Goal: Find contact information: Find contact information

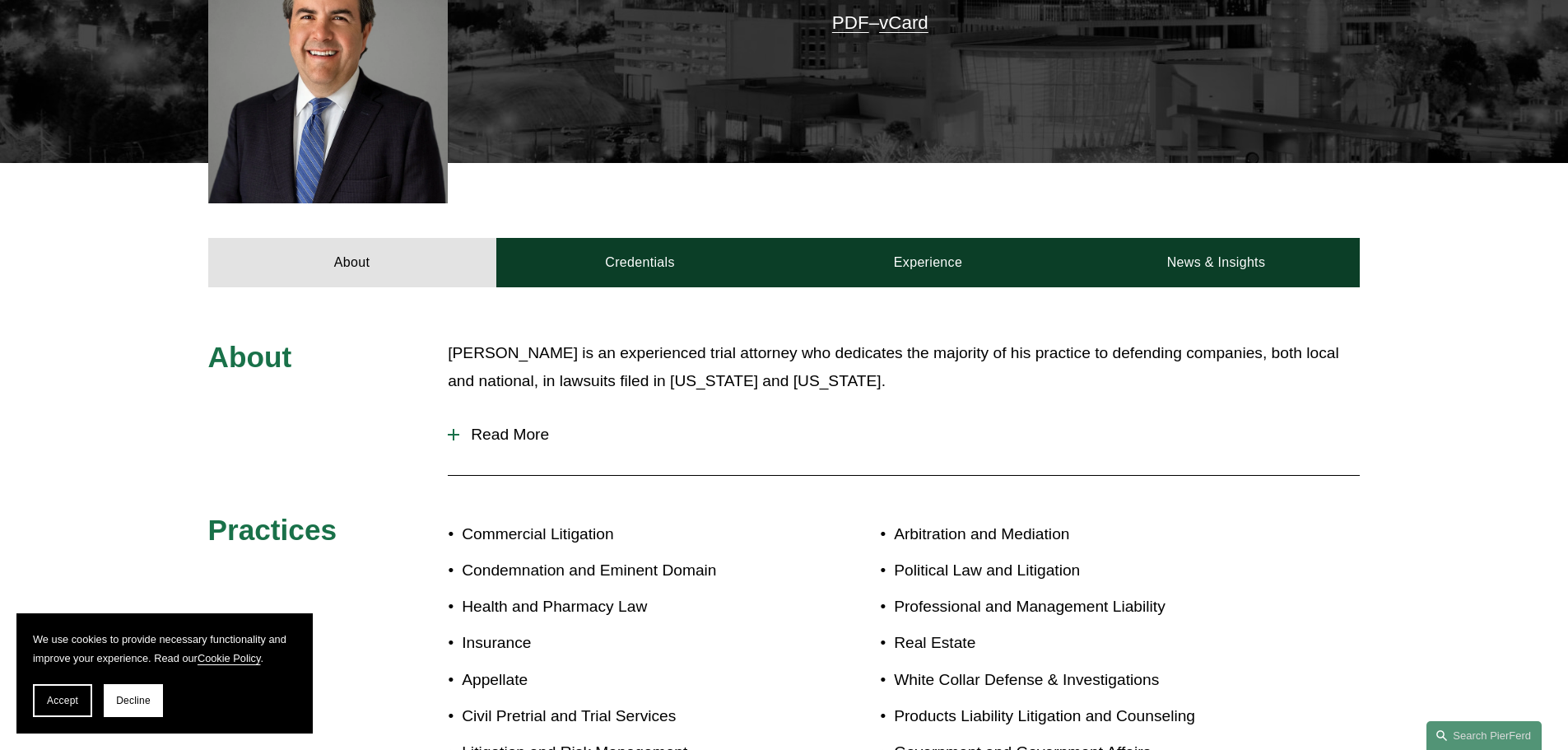
scroll to position [329, 0]
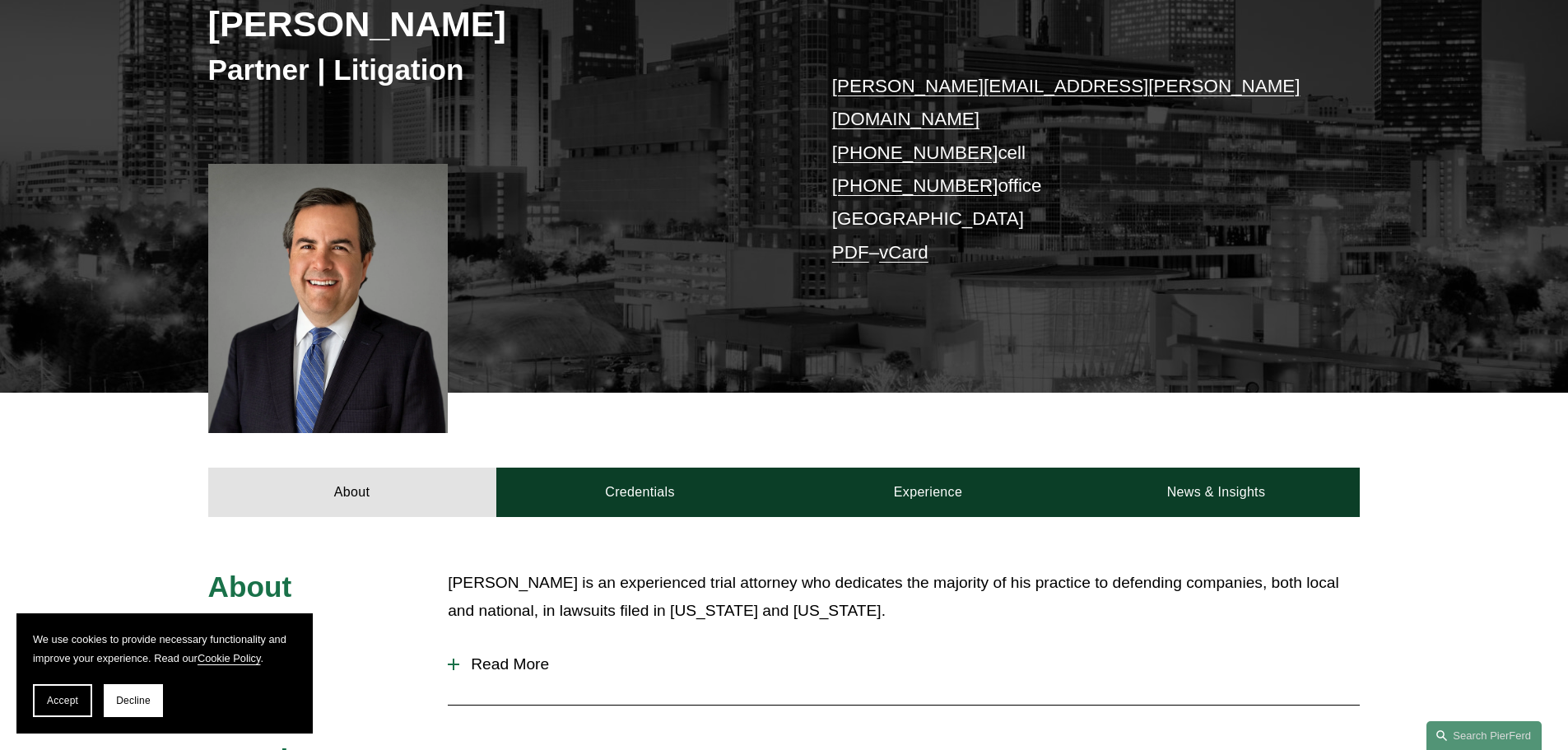
click at [913, 242] on link "vCard" at bounding box center [904, 252] width 49 height 20
click at [856, 242] on link "PDF" at bounding box center [850, 252] width 37 height 20
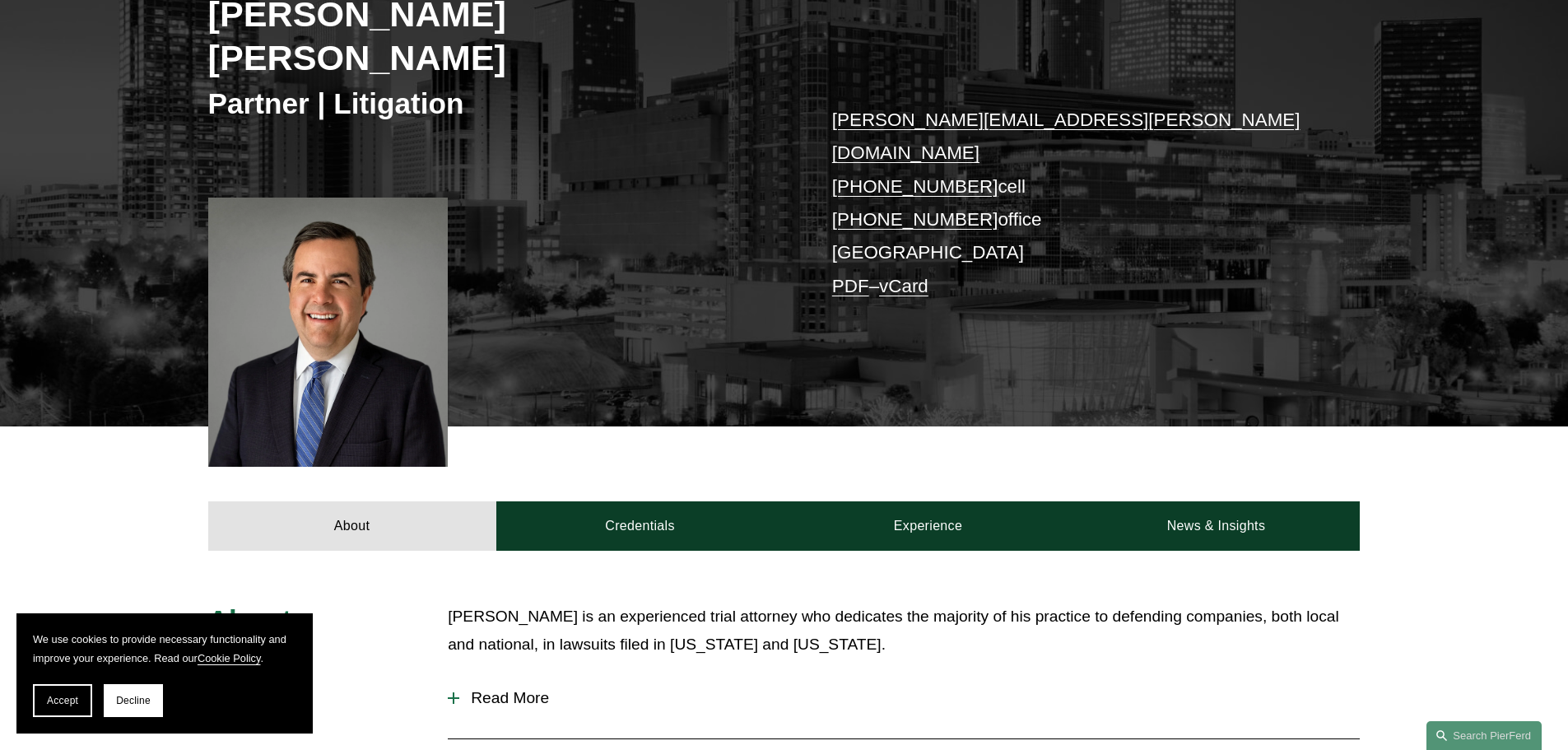
scroll to position [303, 0]
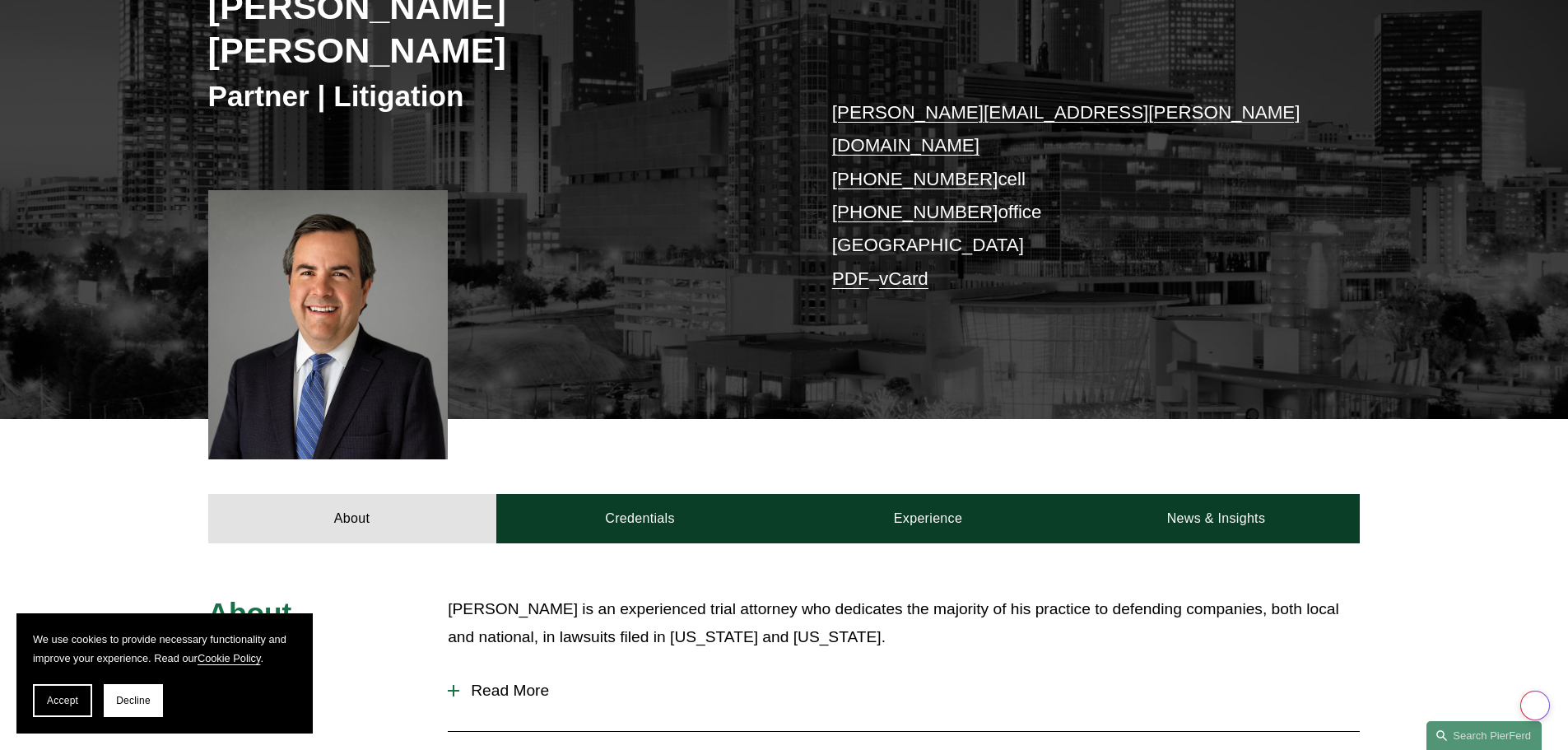
drag, startPoint x: 136, startPoint y: 711, endPoint x: 419, endPoint y: 528, distance: 337.0
click at [136, 711] on button "Decline" at bounding box center [133, 701] width 59 height 33
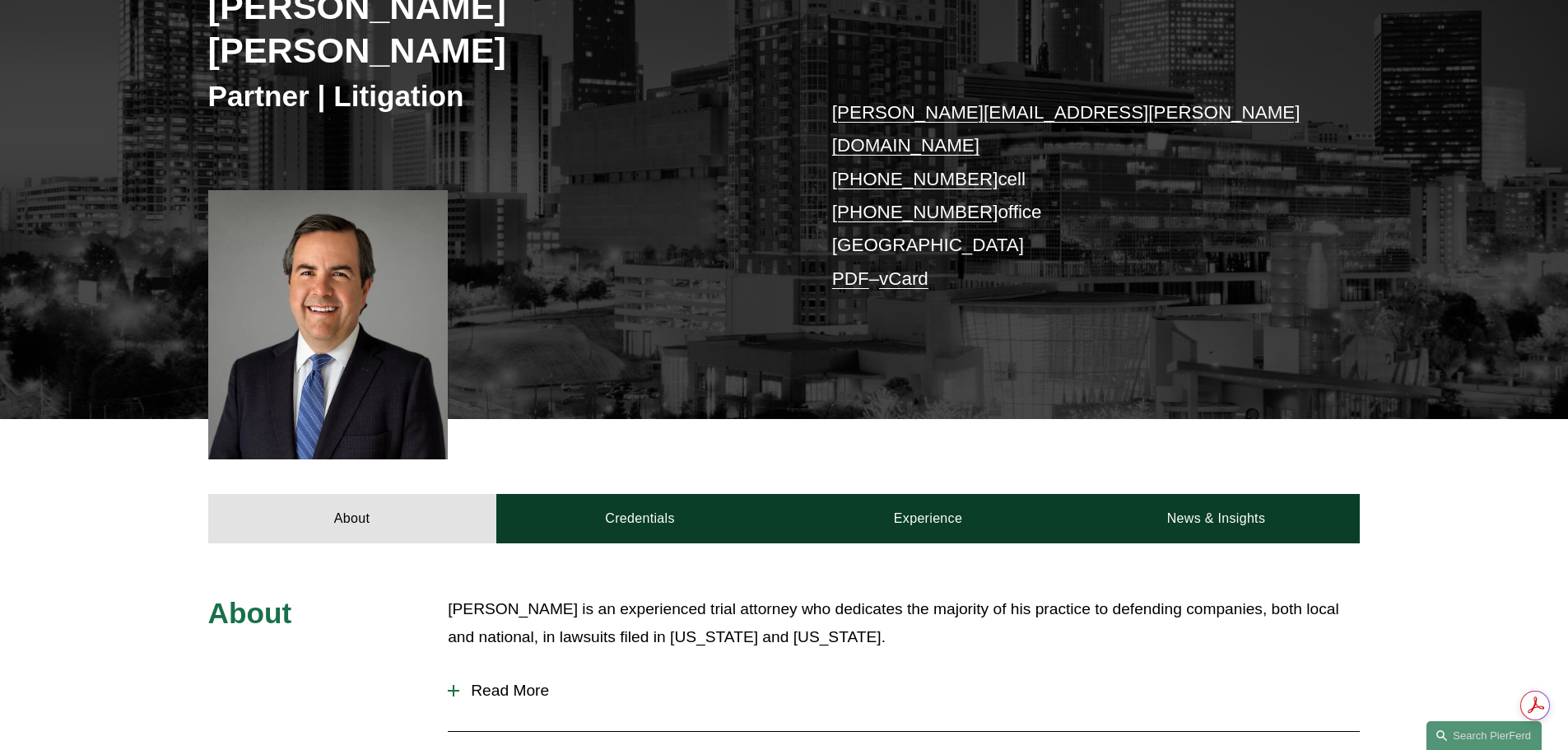
click at [845, 268] on link "PDF" at bounding box center [850, 278] width 37 height 20
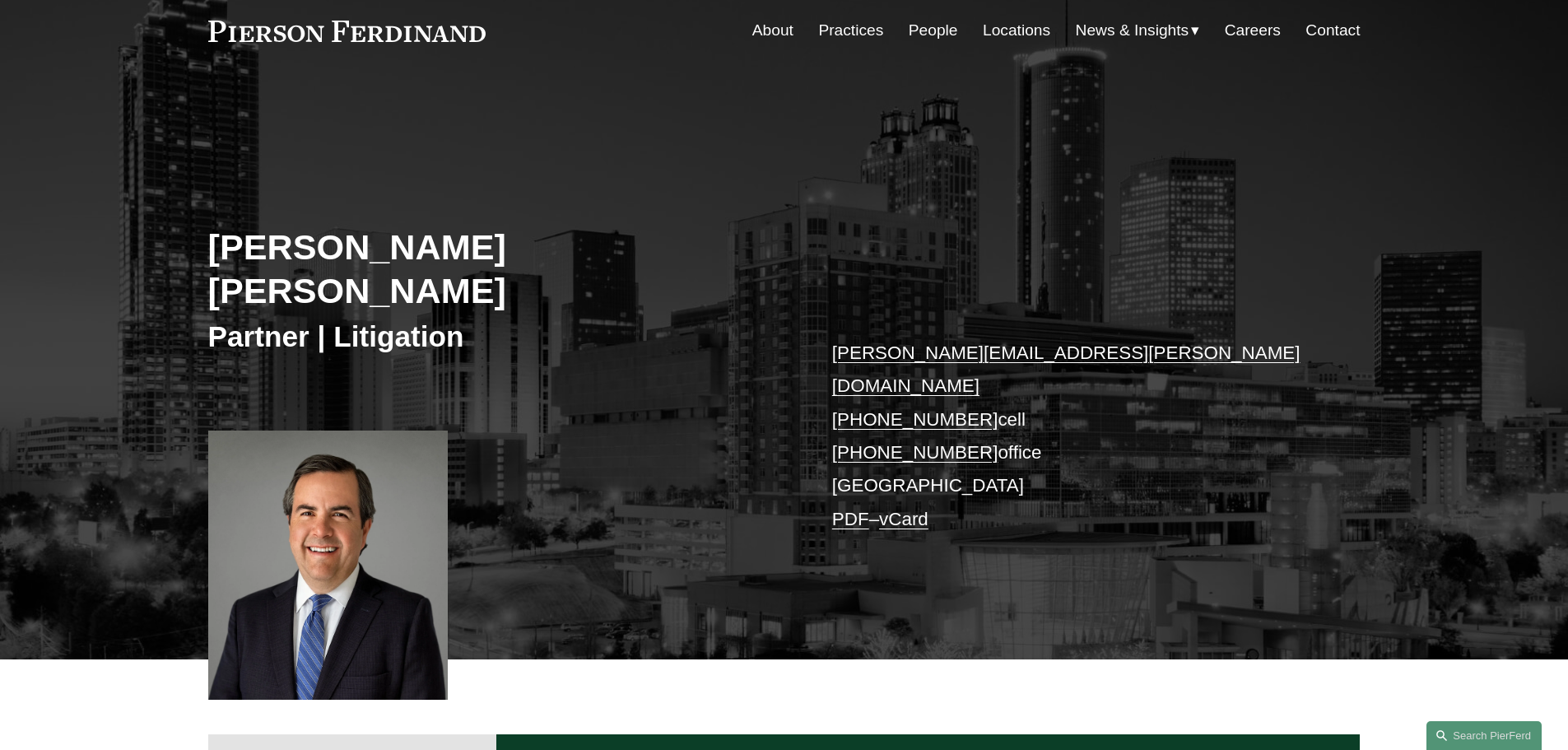
scroll to position [56, 0]
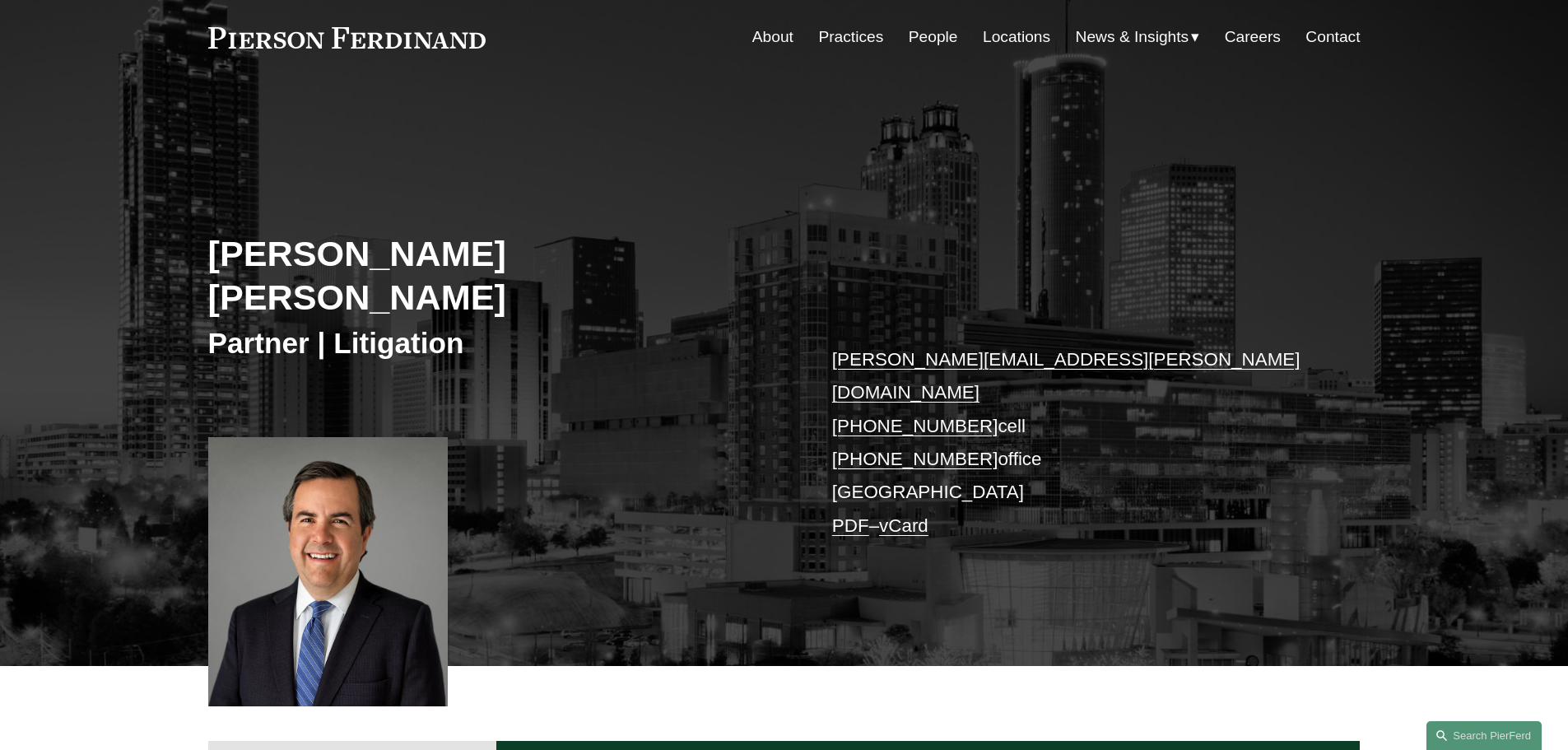
click at [1006, 42] on link "Locations" at bounding box center [1017, 37] width 68 height 31
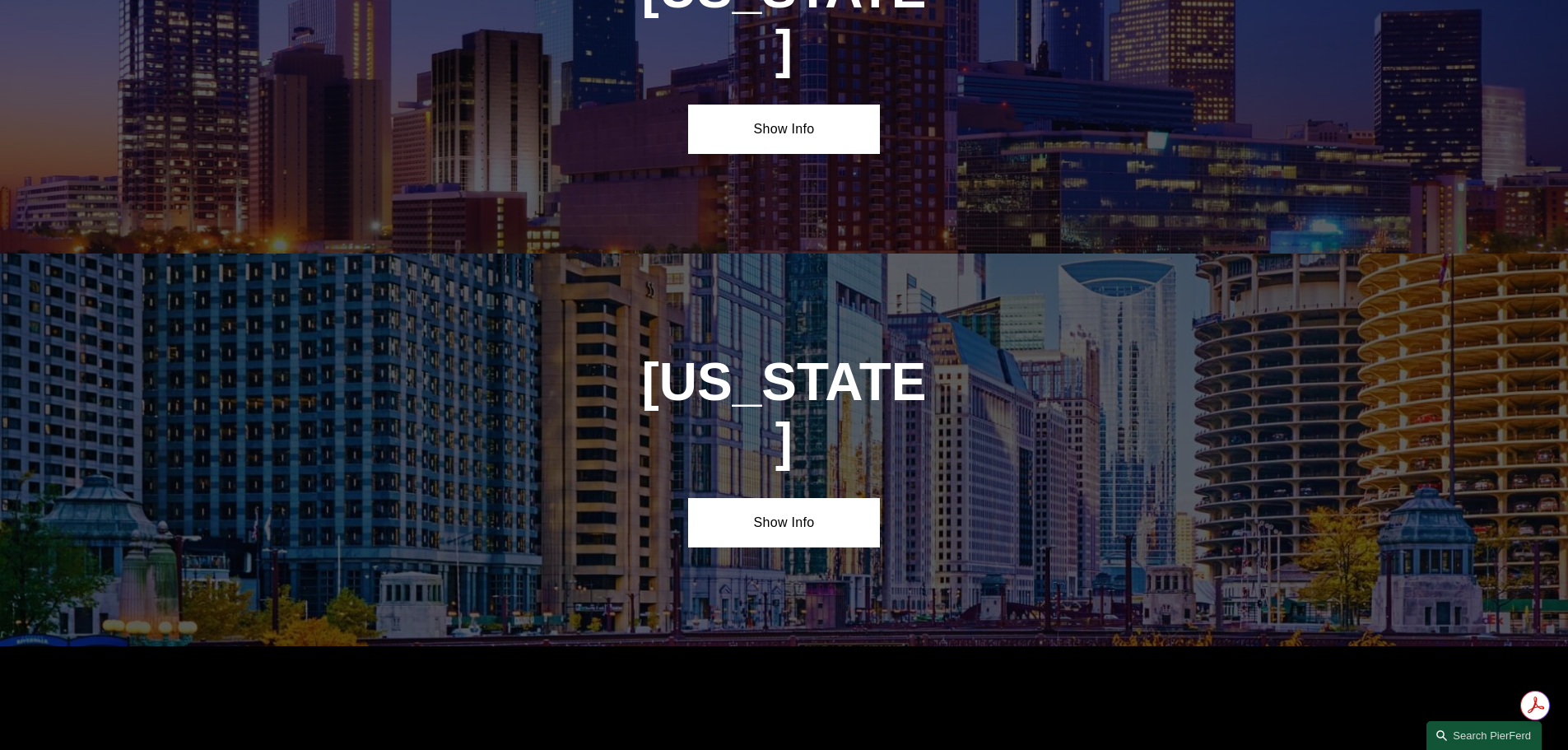
scroll to position [2470, 0]
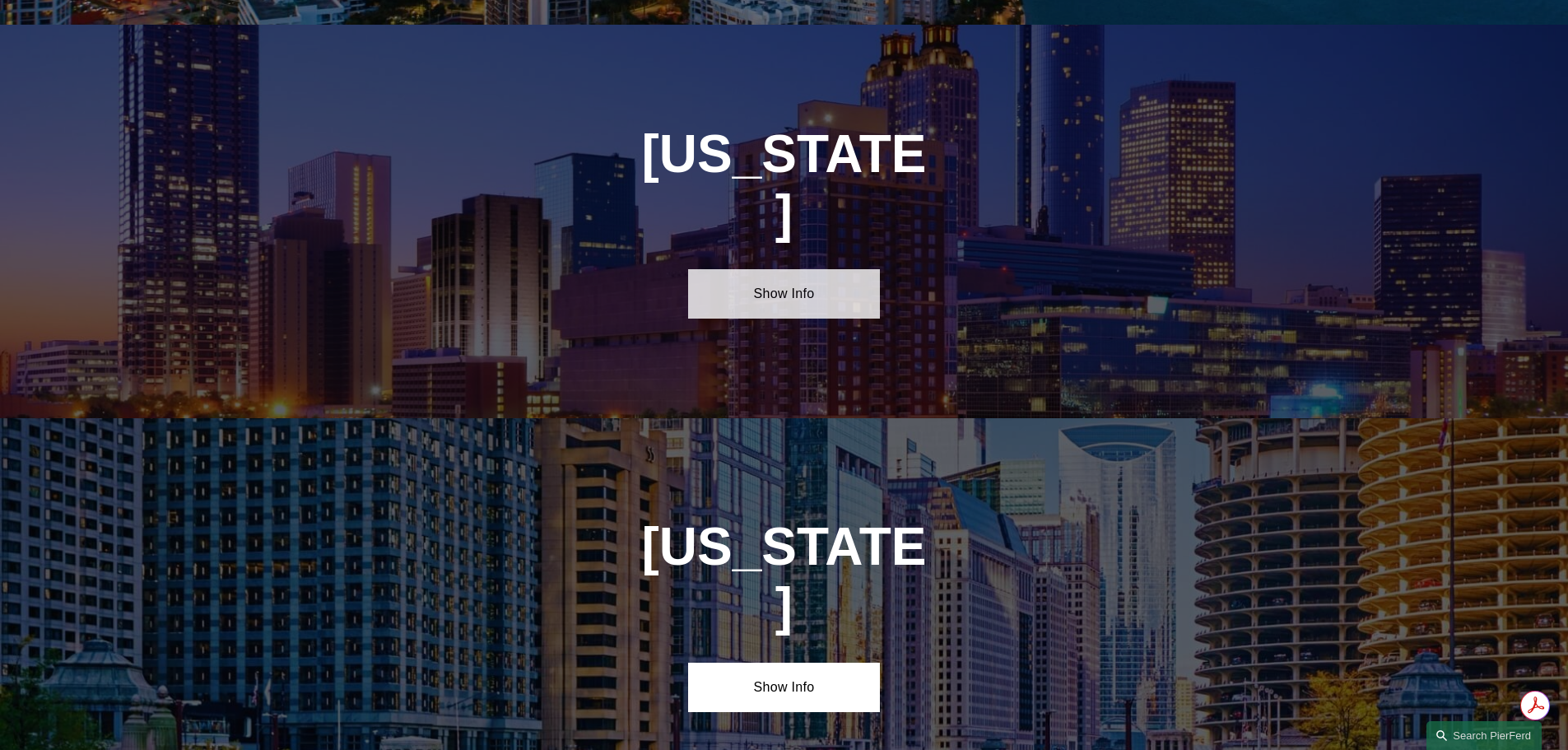
drag, startPoint x: 778, startPoint y: 243, endPoint x: 771, endPoint y: 250, distance: 9.9
click at [778, 269] on link "Show Info" at bounding box center [784, 294] width 192 height 49
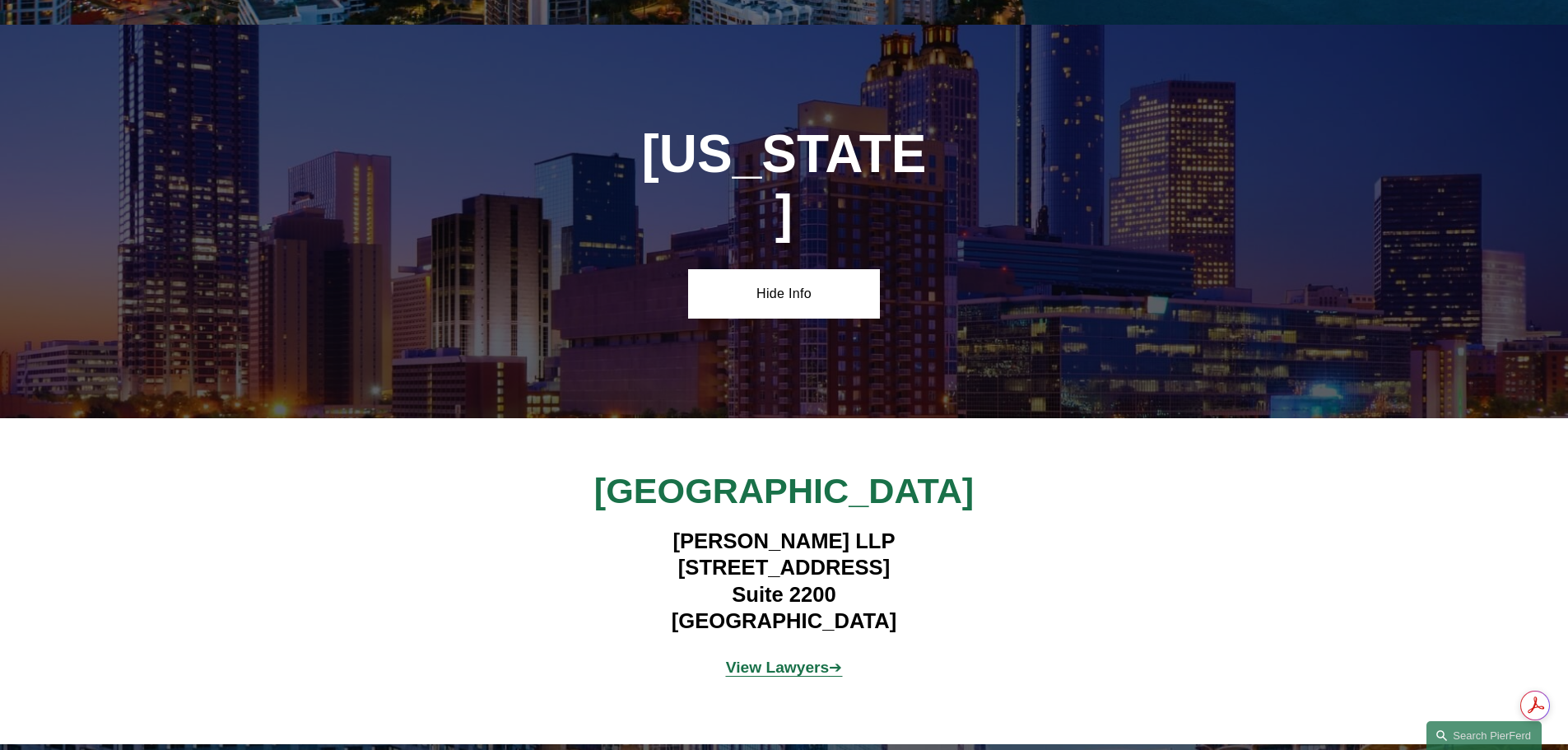
click at [794, 659] on strong "View Lawyers" at bounding box center [777, 668] width 104 height 17
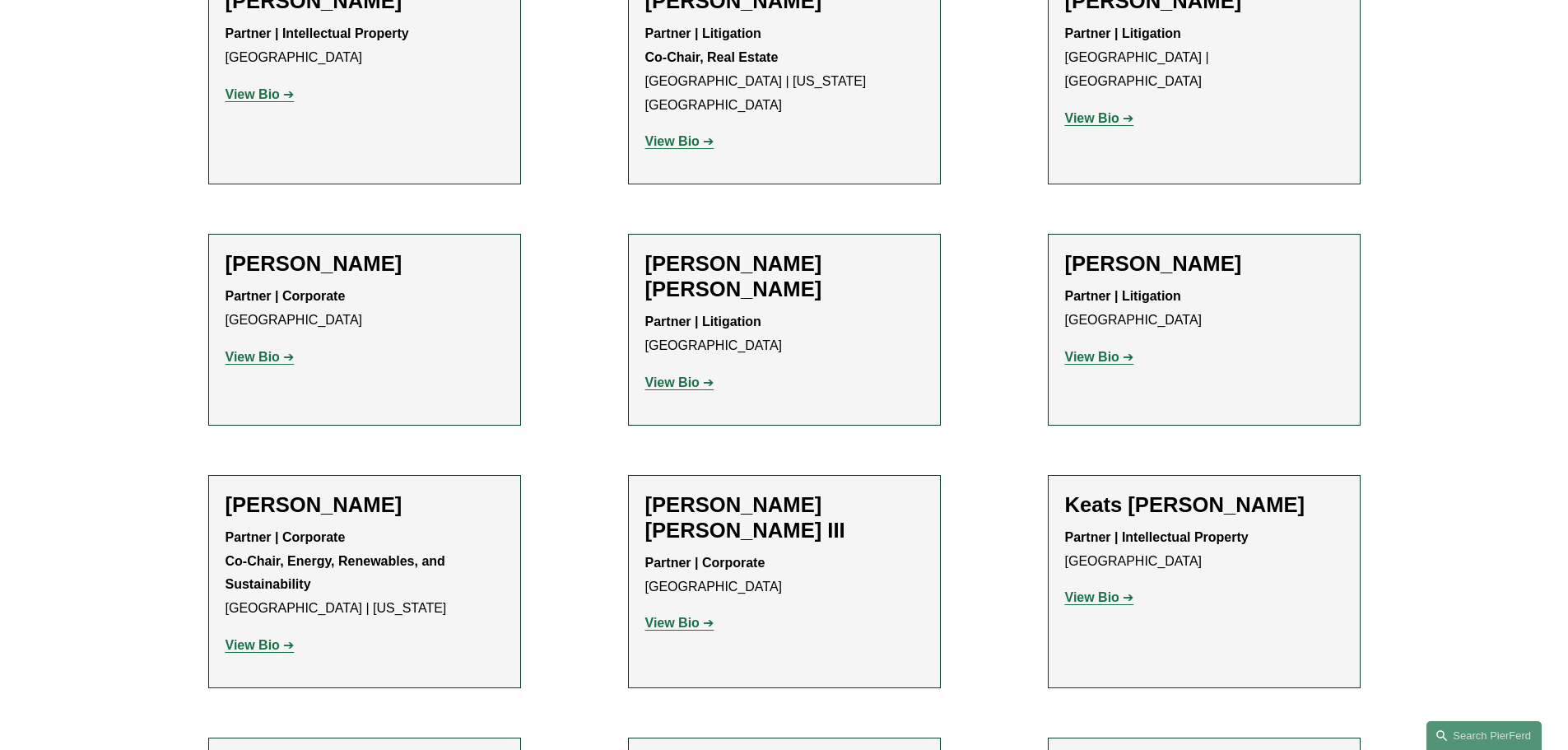
scroll to position [1729, 0]
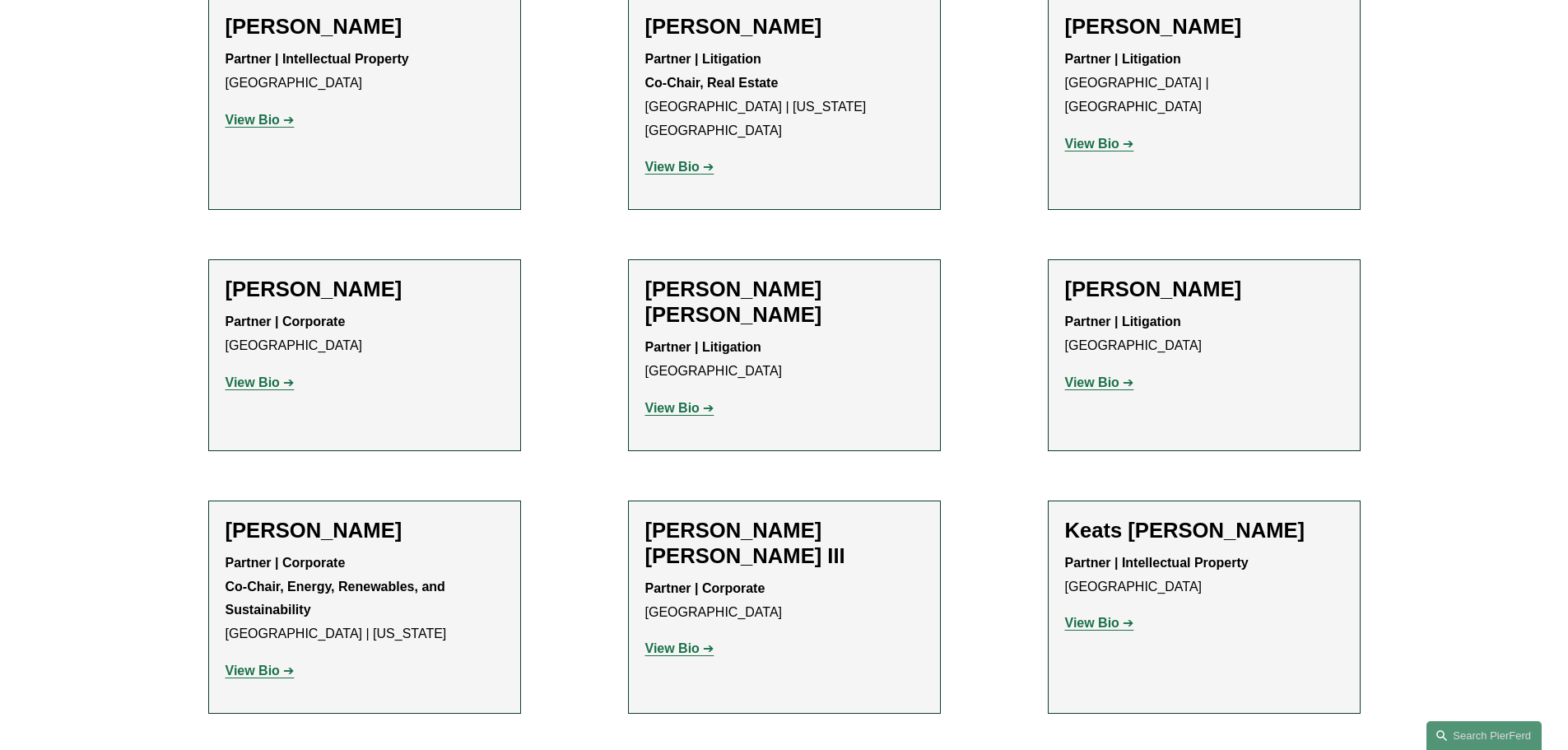
click at [1104, 375] on strong "View Bio" at bounding box center [1092, 382] width 54 height 14
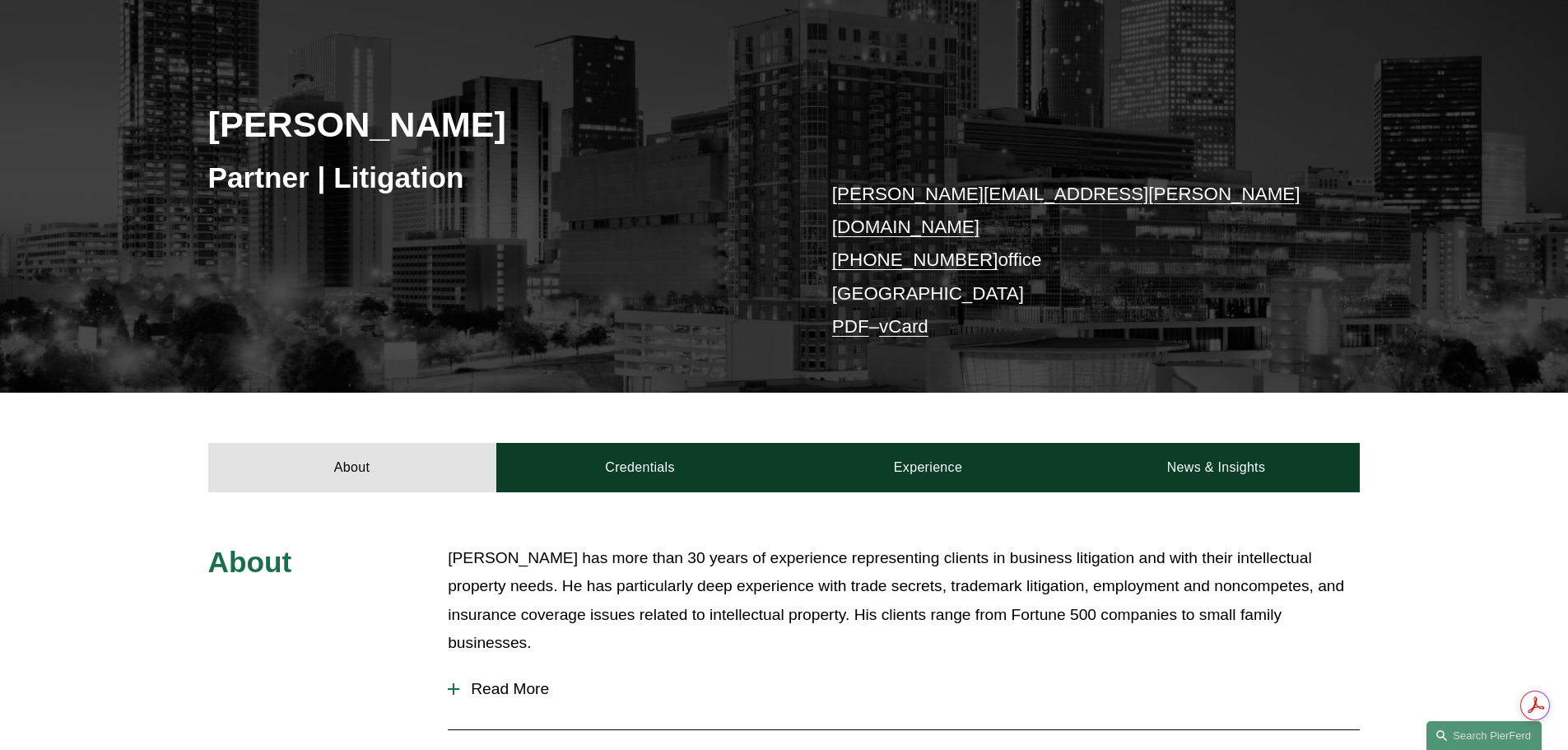
scroll to position [165, 0]
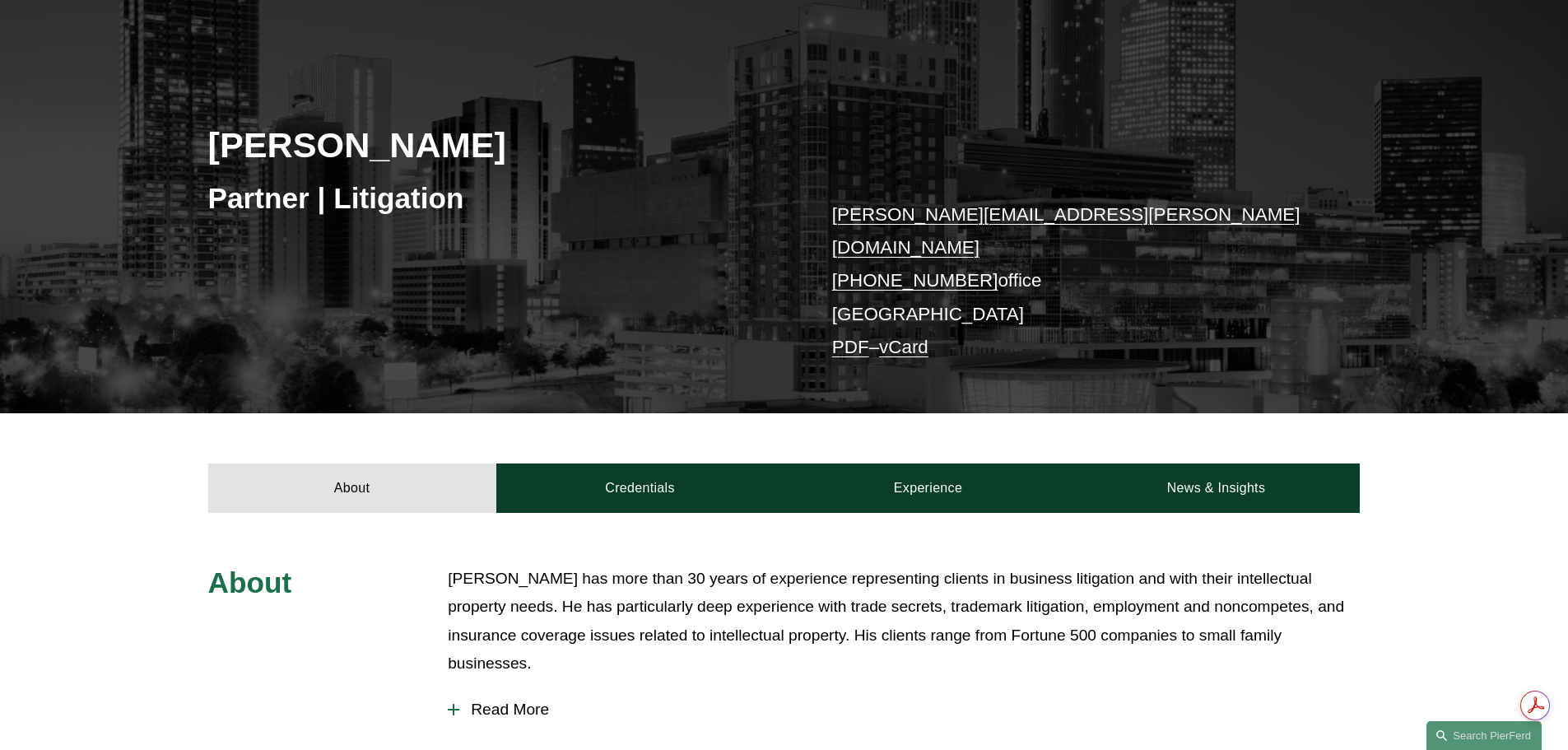
click at [849, 337] on link "PDF" at bounding box center [850, 347] width 37 height 20
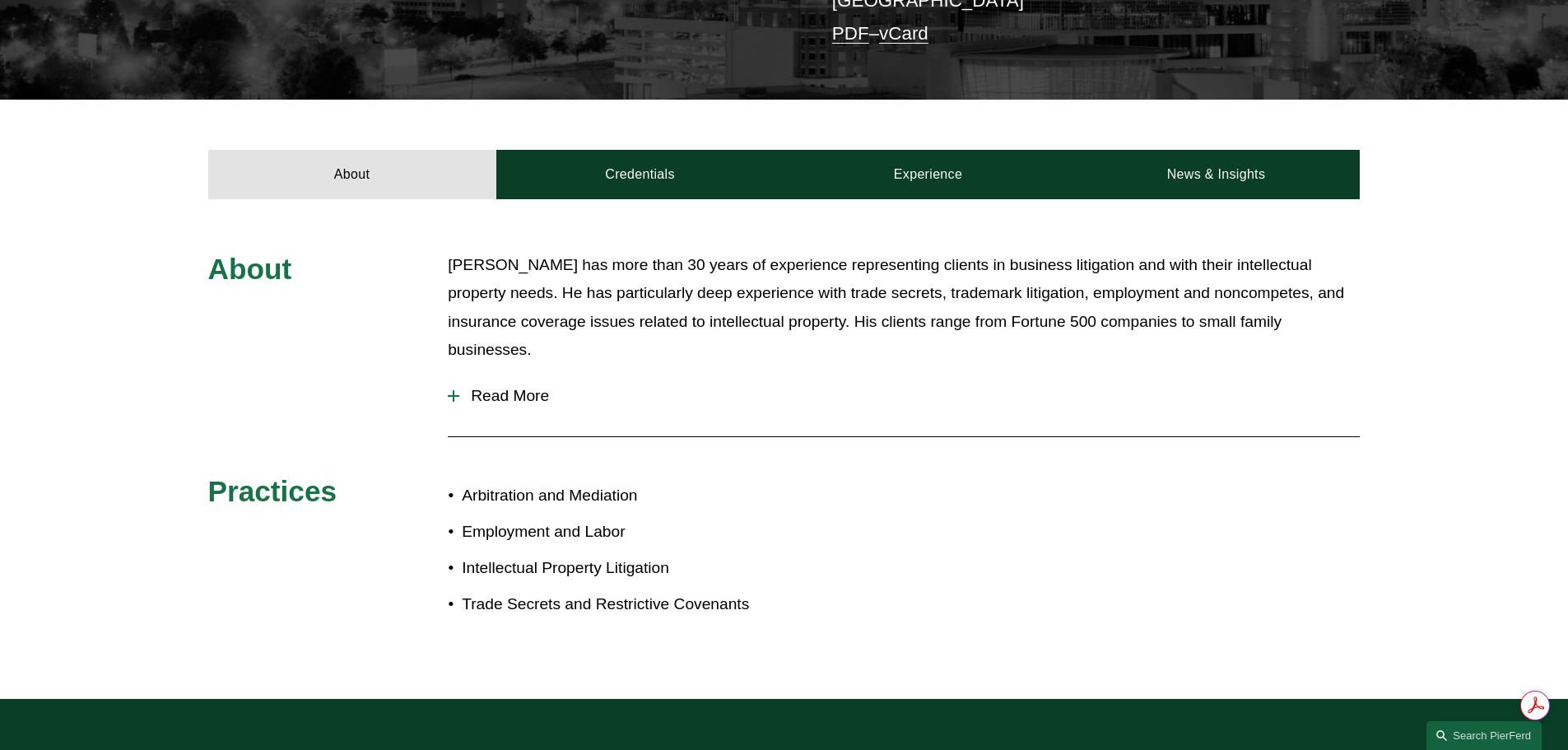
scroll to position [577, 0]
